Goal: Check status: Check status

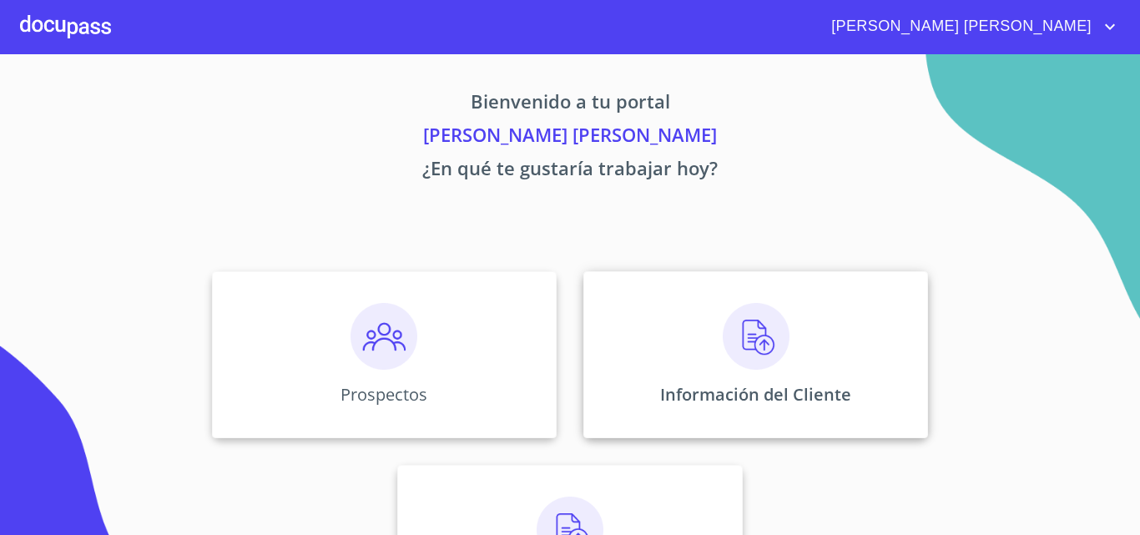
click at [679, 368] on div "Información del Cliente" at bounding box center [755, 354] width 345 height 167
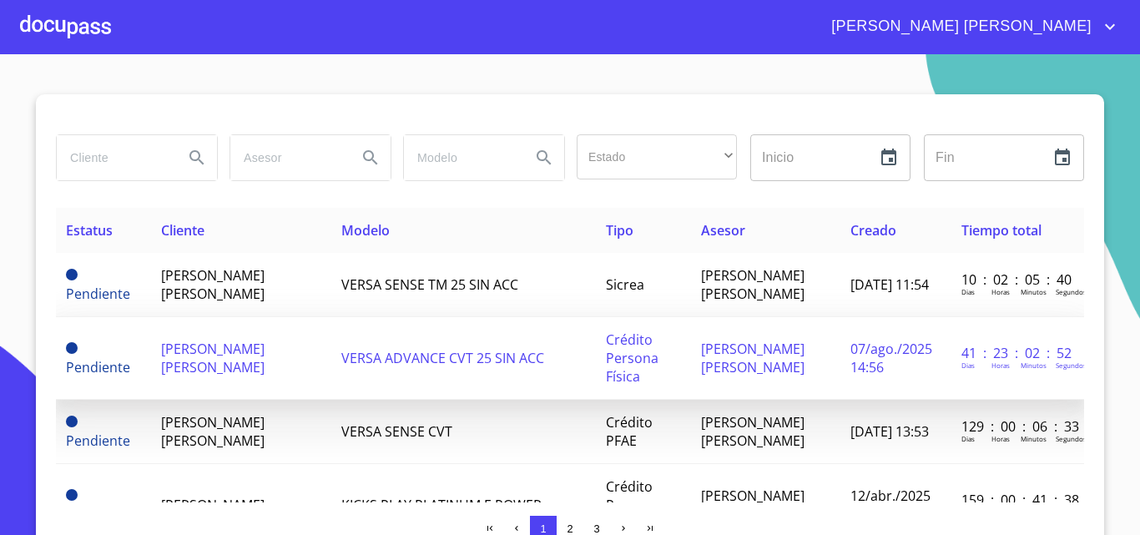
click at [254, 374] on td "[PERSON_NAME] [PERSON_NAME]" at bounding box center [241, 358] width 180 height 83
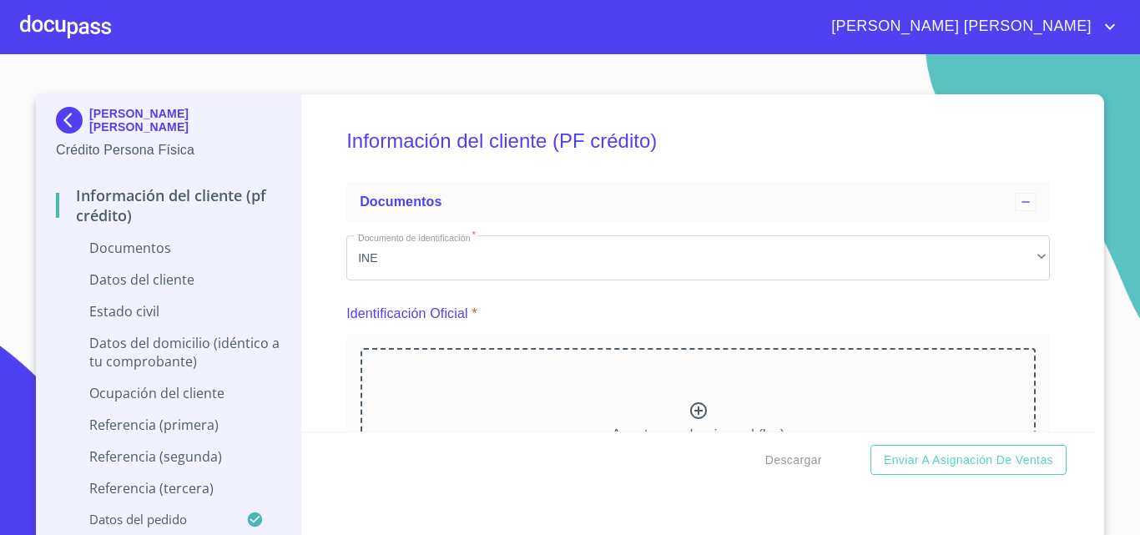
click at [75, 33] on div at bounding box center [65, 26] width 91 height 53
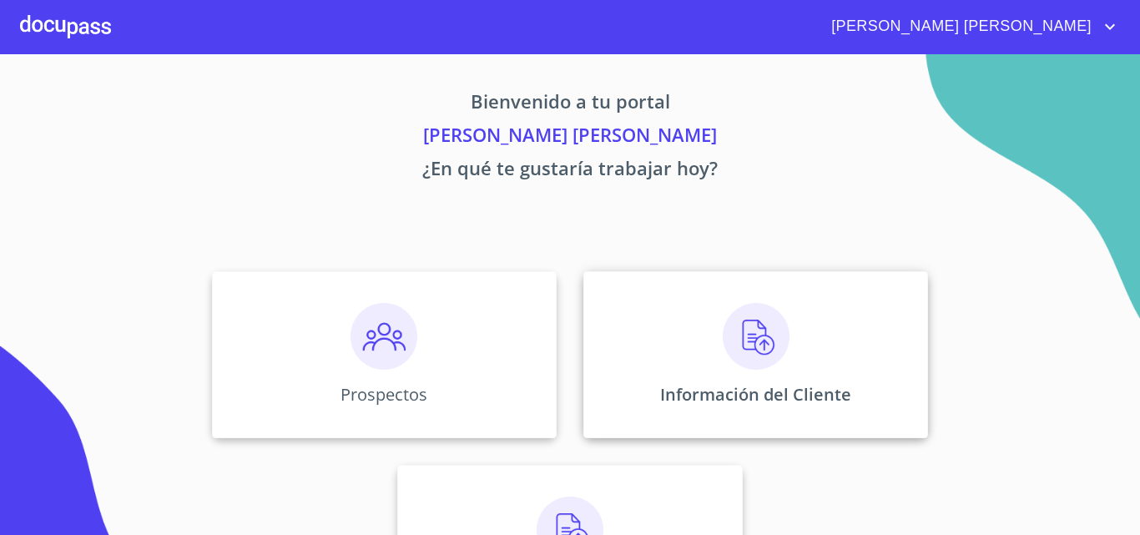
click at [772, 342] on img at bounding box center [756, 336] width 67 height 67
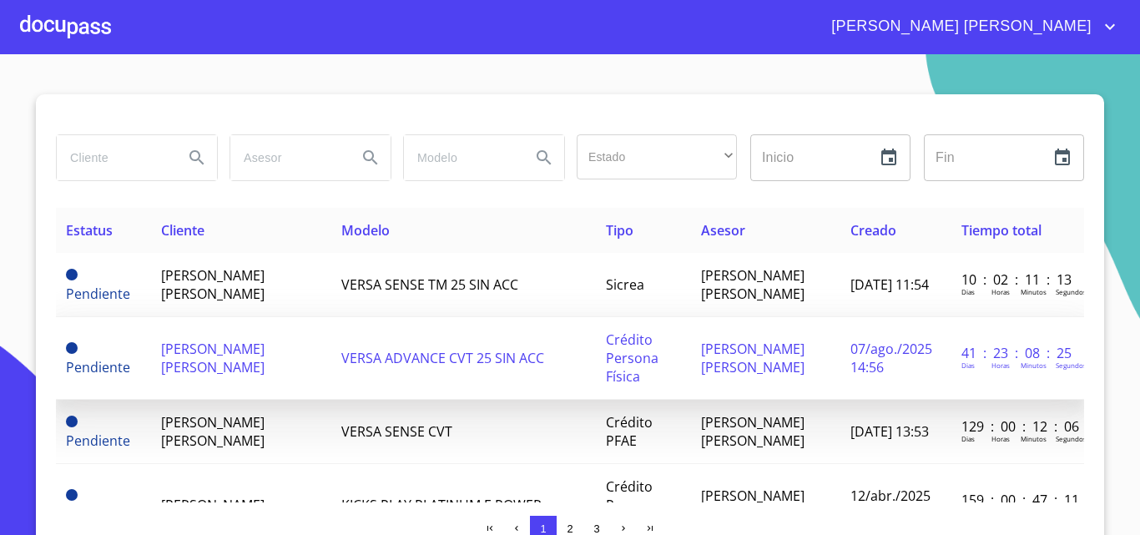
click at [179, 364] on span "[PERSON_NAME] [PERSON_NAME]" at bounding box center [212, 358] width 103 height 37
